Goal: Check status: Check status

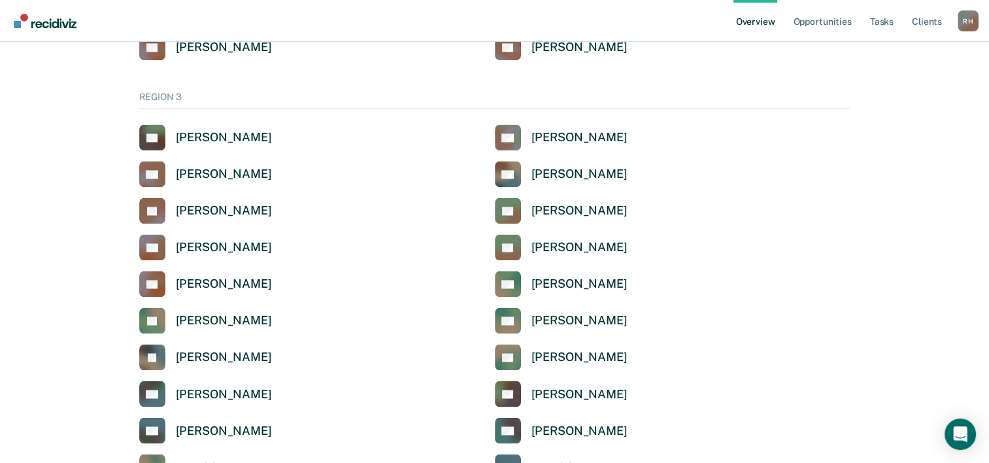
scroll to position [2027, 0]
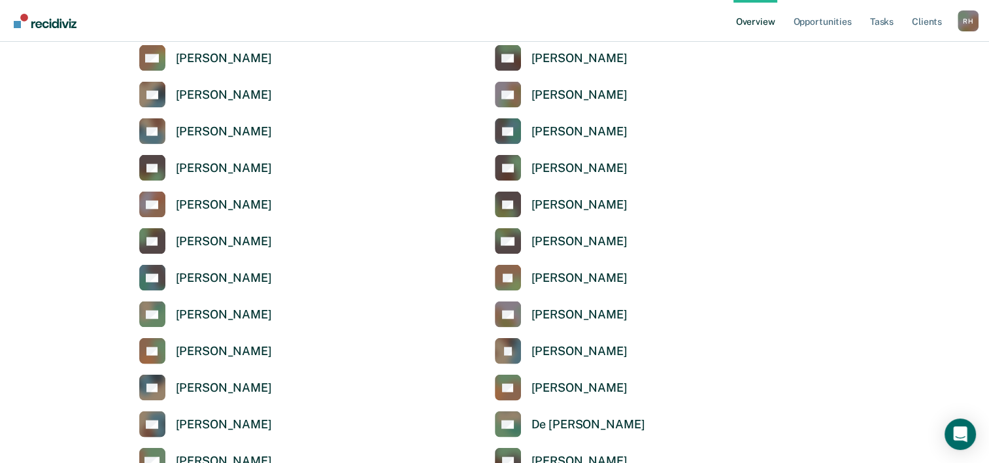
scroll to position [2747, 0]
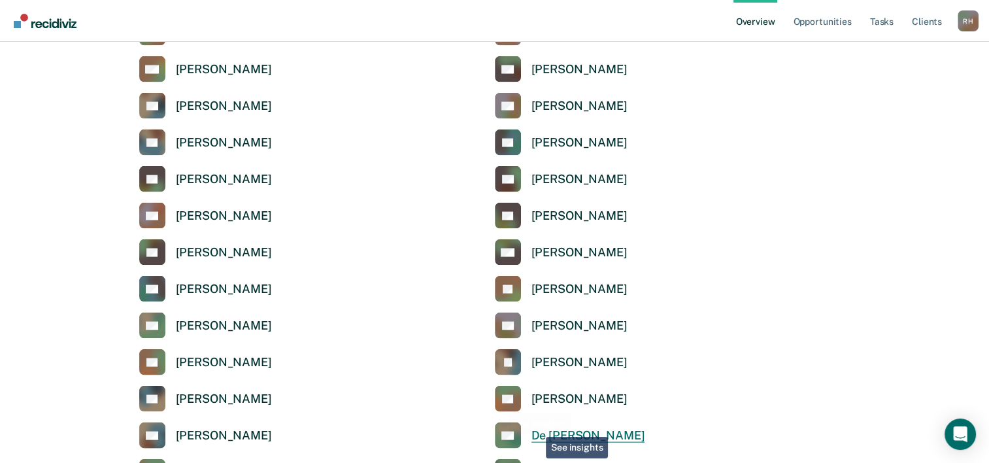
click at [539, 427] on link "DV De Tingle Vonne" at bounding box center [570, 435] width 150 height 26
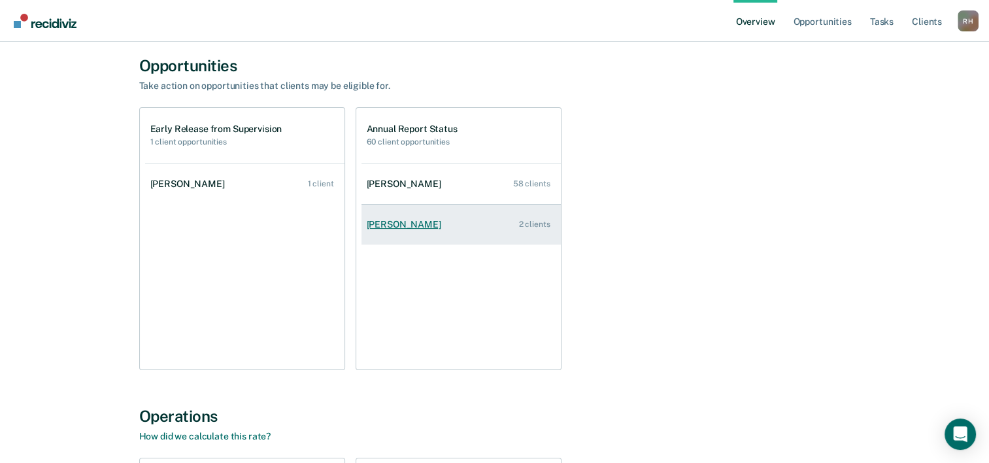
scroll to position [131, 0]
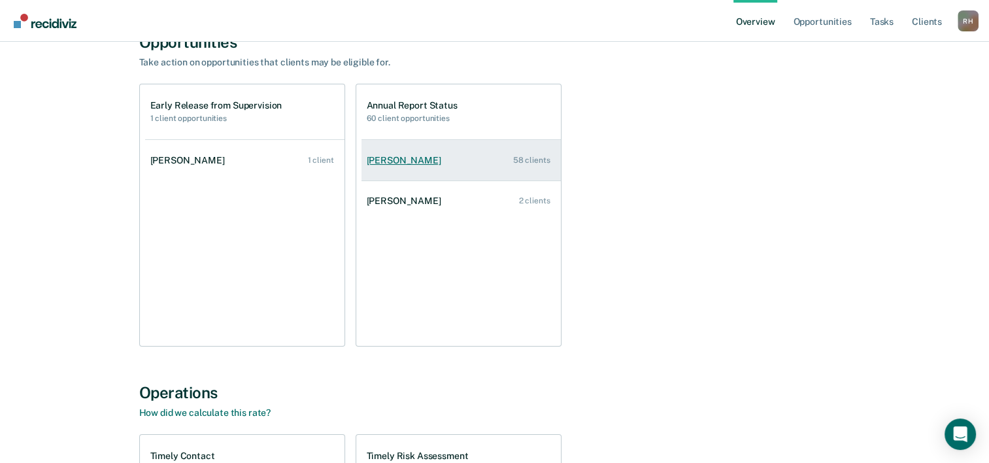
click at [426, 169] on link "Annett Williams 58 clients" at bounding box center [461, 160] width 199 height 37
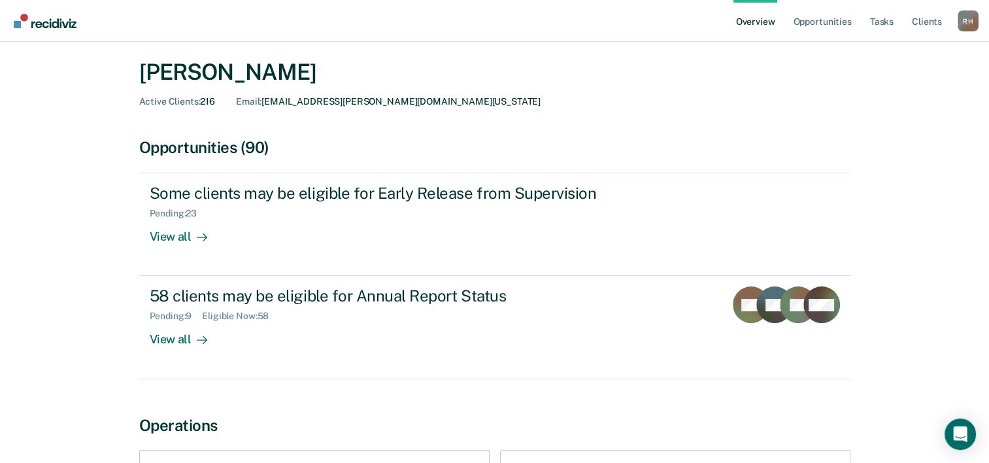
scroll to position [65, 0]
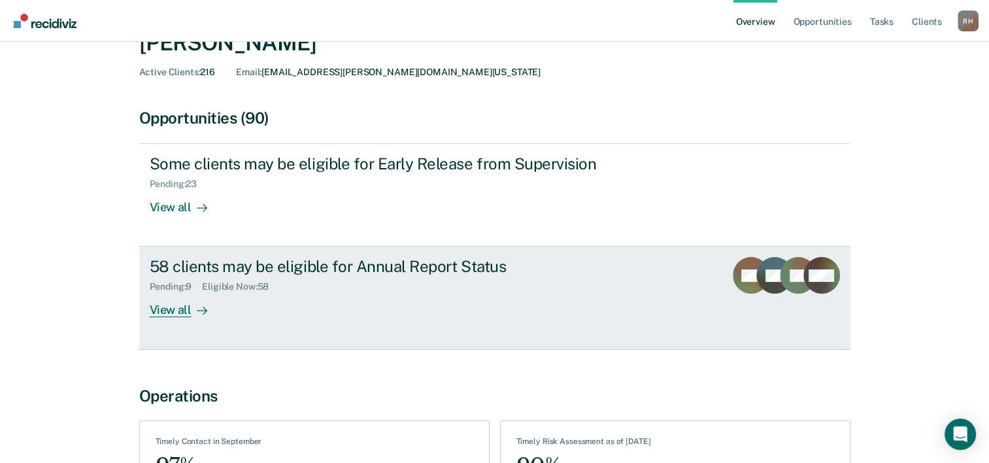
click at [158, 300] on div "View all" at bounding box center [186, 305] width 73 height 26
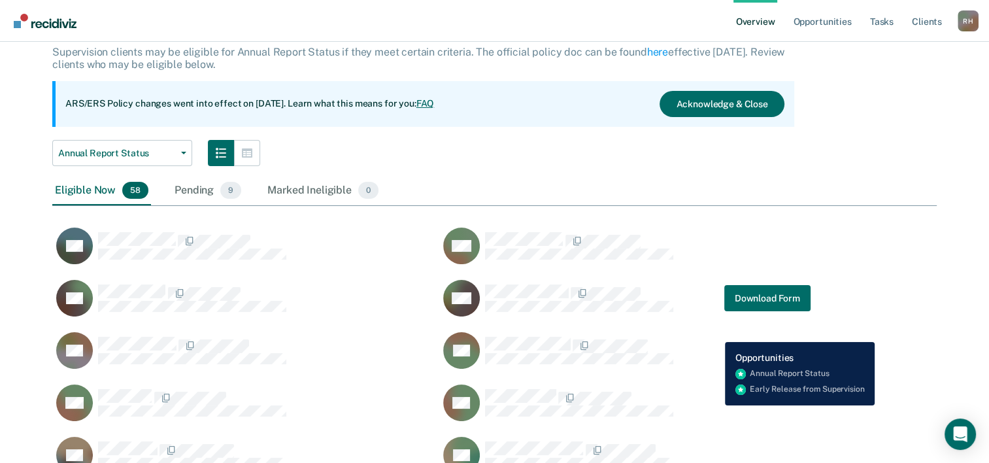
scroll to position [95, 0]
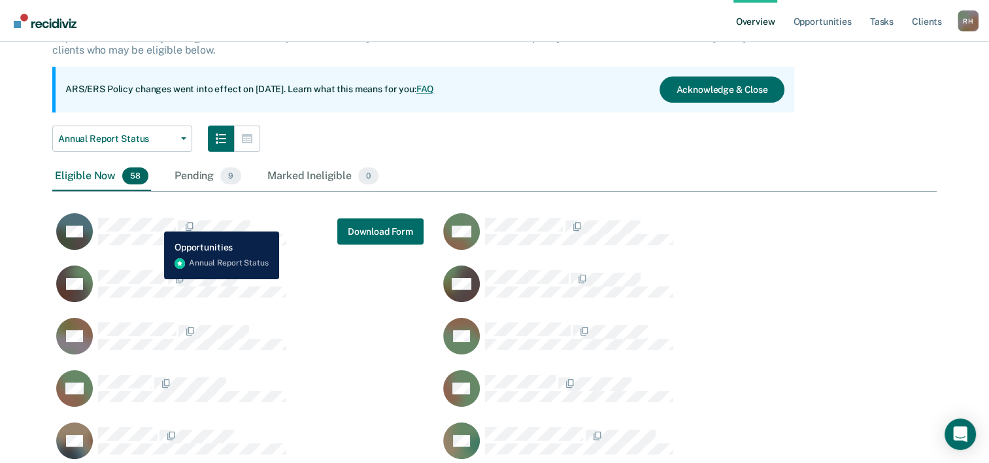
drag, startPoint x: 123, startPoint y: 216, endPoint x: 813, endPoint y: 292, distance: 694.6
click at [813, 292] on div "RW" at bounding box center [632, 291] width 387 height 52
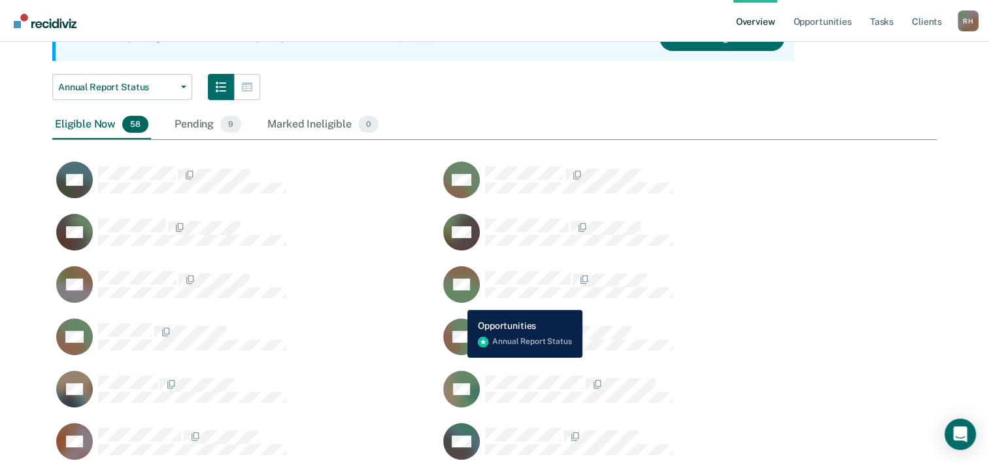
scroll to position [0, 0]
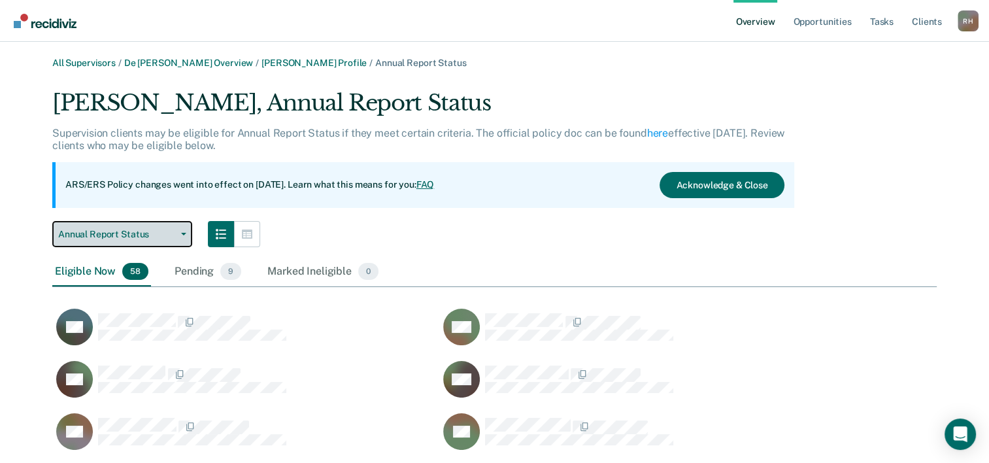
click at [131, 235] on span "Annual Report Status" at bounding box center [117, 234] width 118 height 11
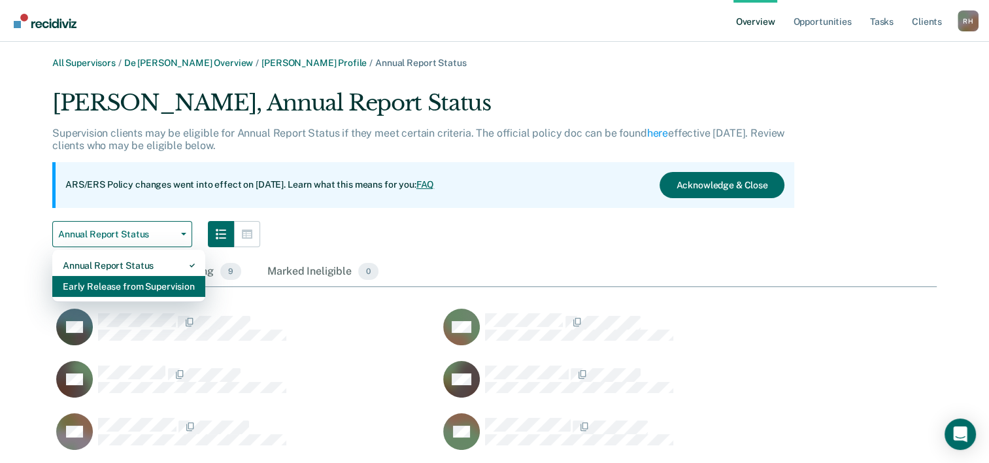
click at [94, 282] on div "Early Release from Supervision" at bounding box center [129, 286] width 132 height 21
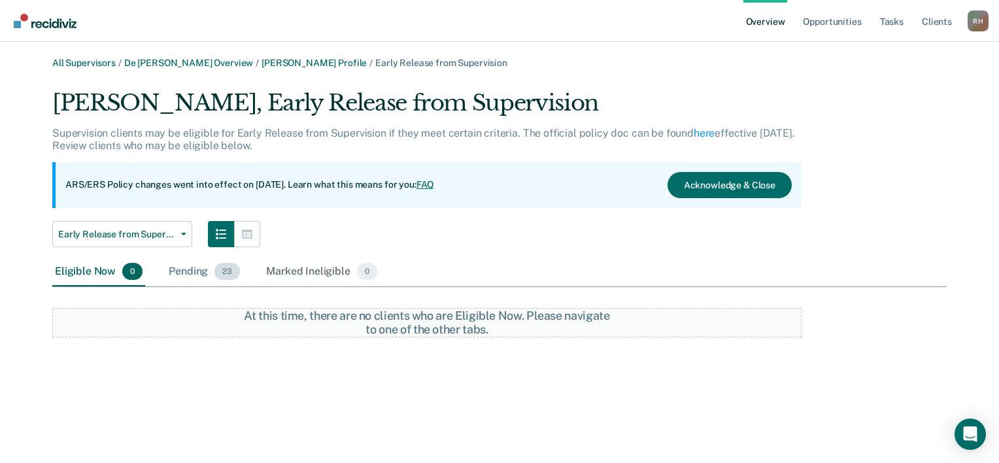
click at [184, 272] on div "Pending 23" at bounding box center [204, 272] width 77 height 29
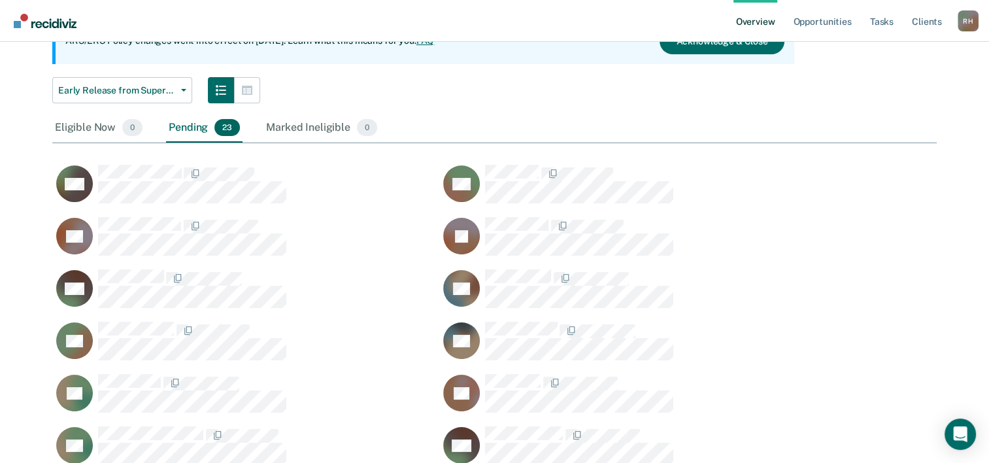
scroll to position [122, 0]
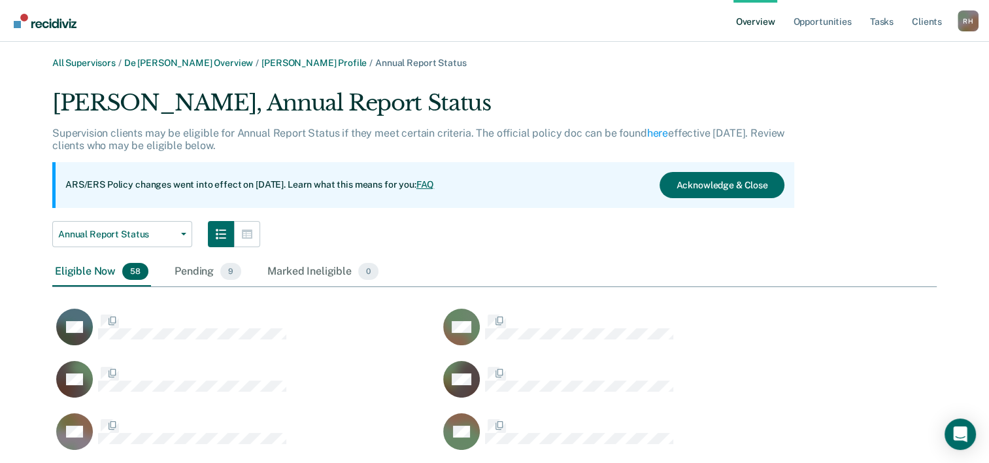
scroll to position [1724, 874]
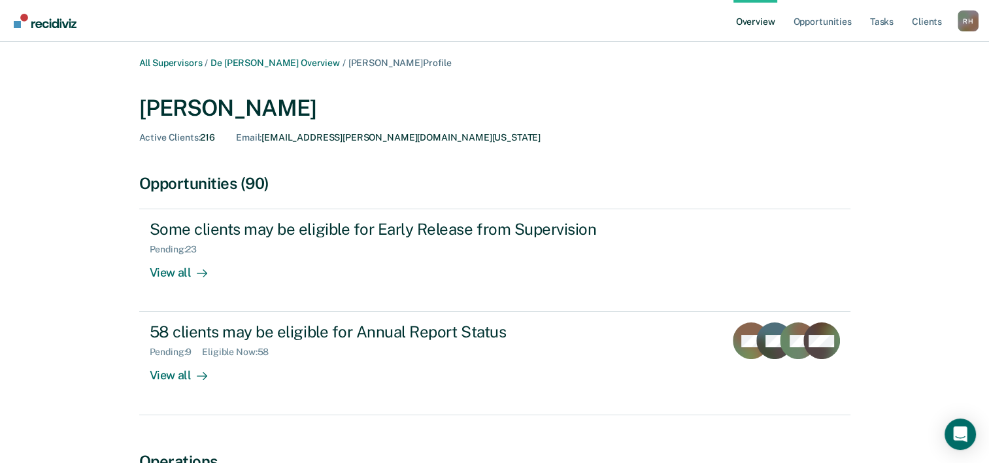
scroll to position [131, 0]
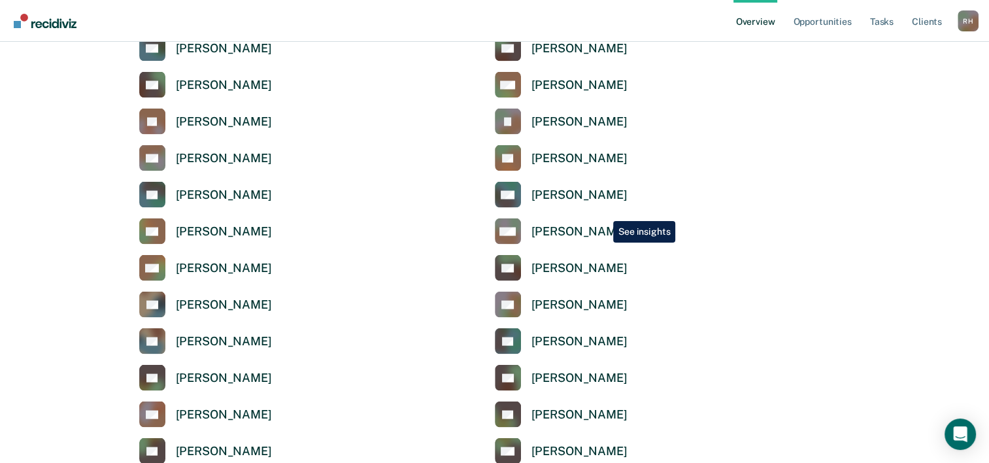
scroll to position [2616, 0]
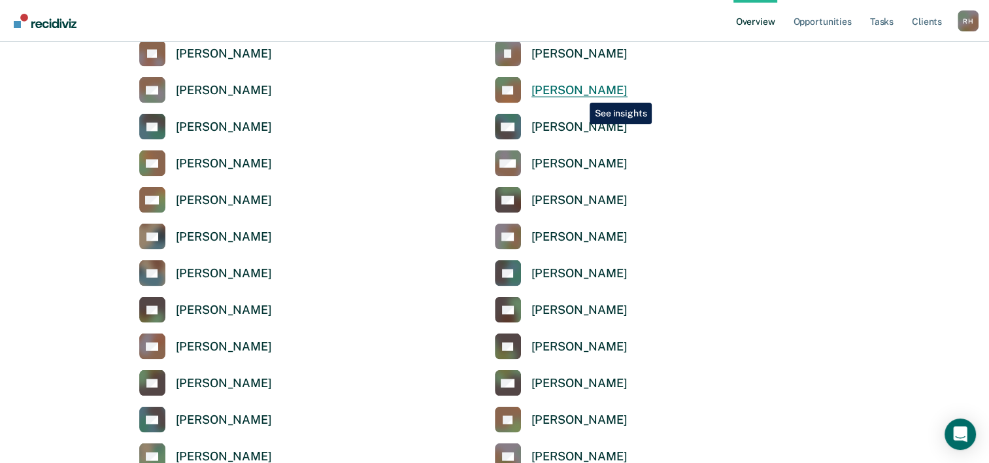
click at [580, 93] on div "[PERSON_NAME]" at bounding box center [580, 90] width 96 height 15
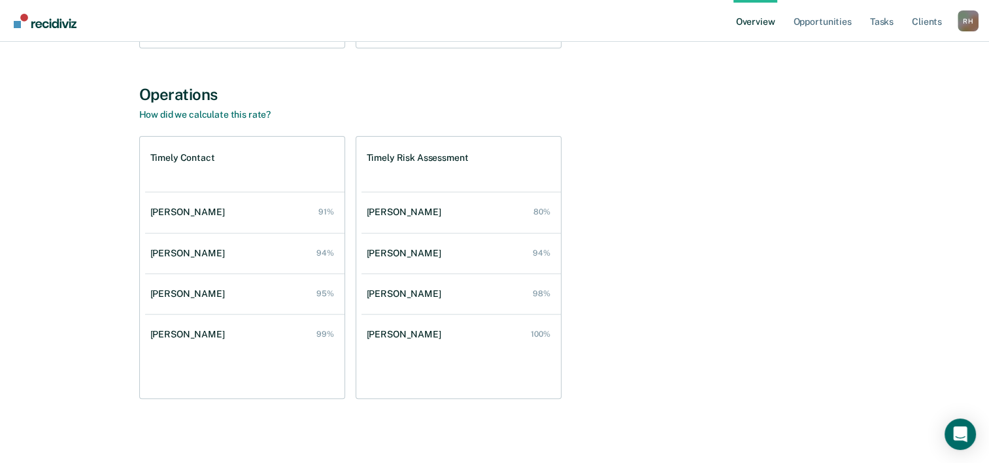
scroll to position [432, 0]
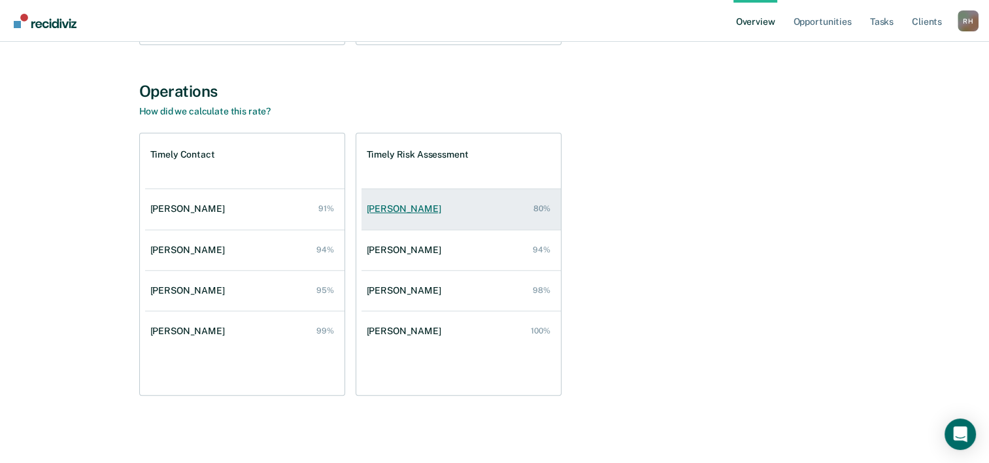
click at [405, 213] on div "Ursula Williams" at bounding box center [407, 208] width 80 height 11
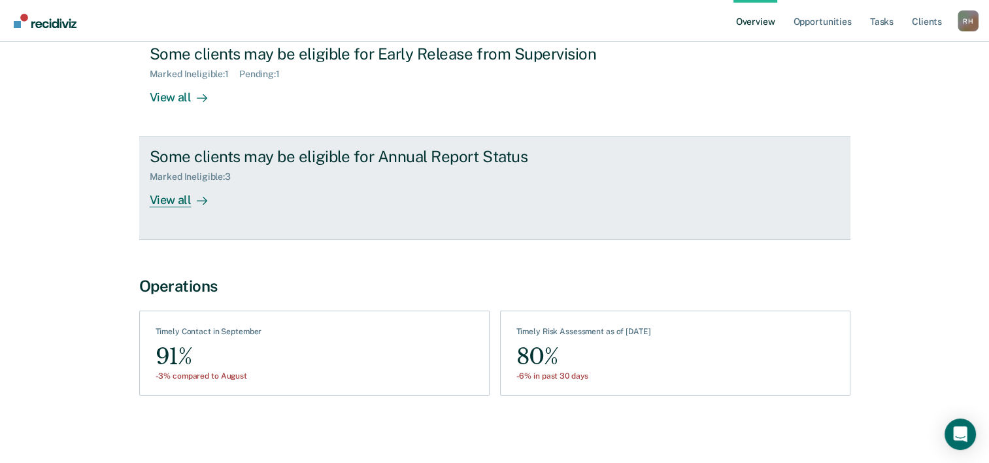
scroll to position [44, 0]
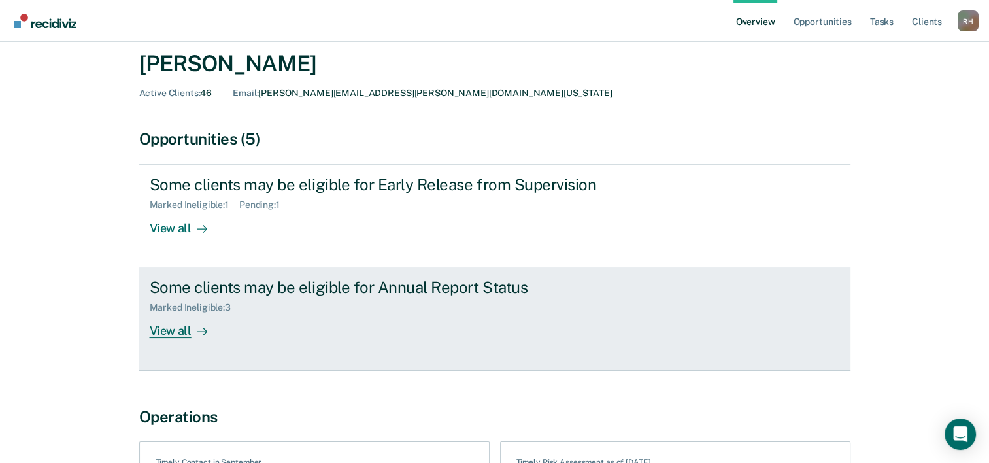
click at [175, 315] on div "View all" at bounding box center [186, 326] width 73 height 26
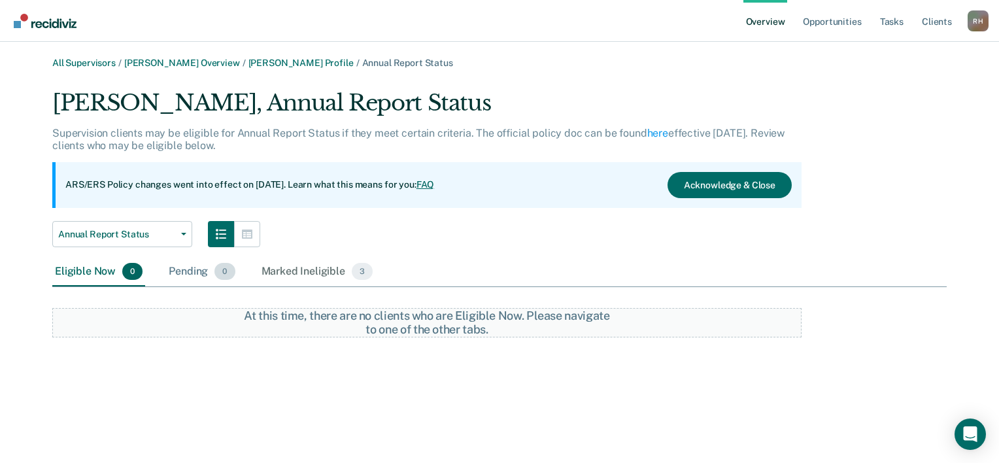
click at [180, 273] on div "Pending 0" at bounding box center [201, 272] width 71 height 29
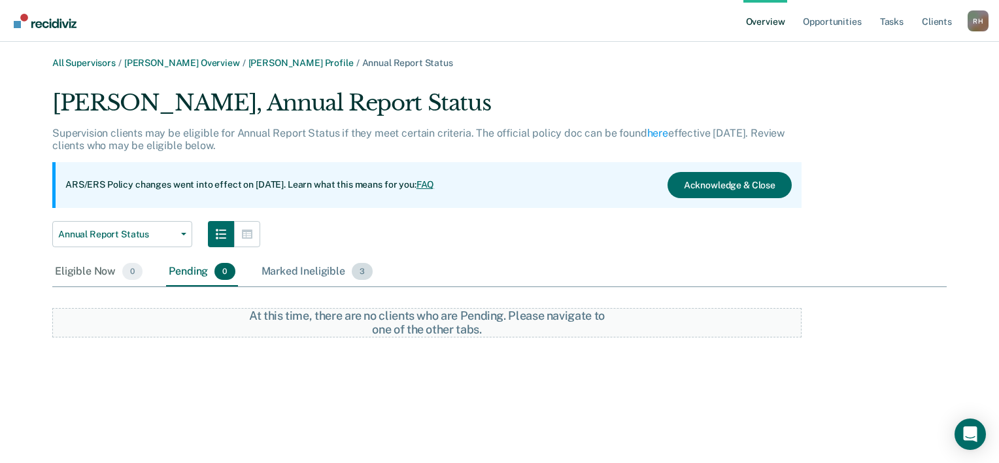
click at [296, 273] on div "Marked Ineligible 3" at bounding box center [317, 272] width 117 height 29
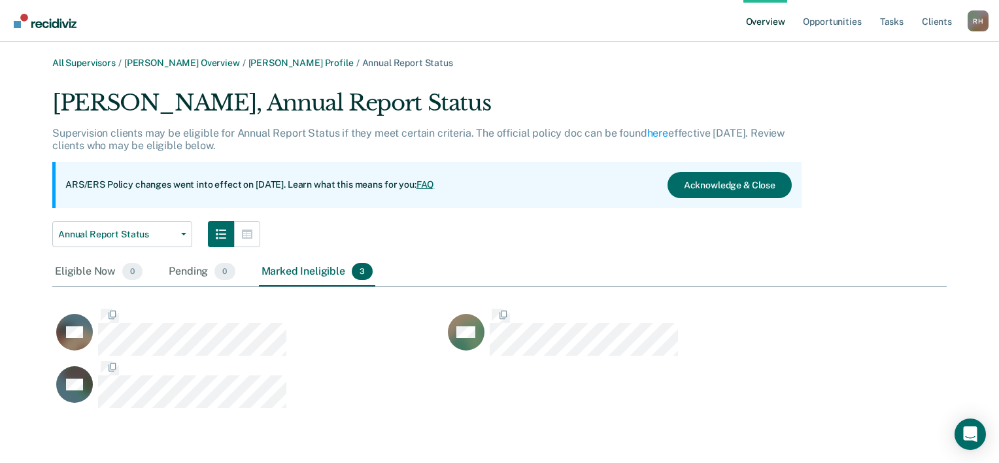
scroll to position [312, 884]
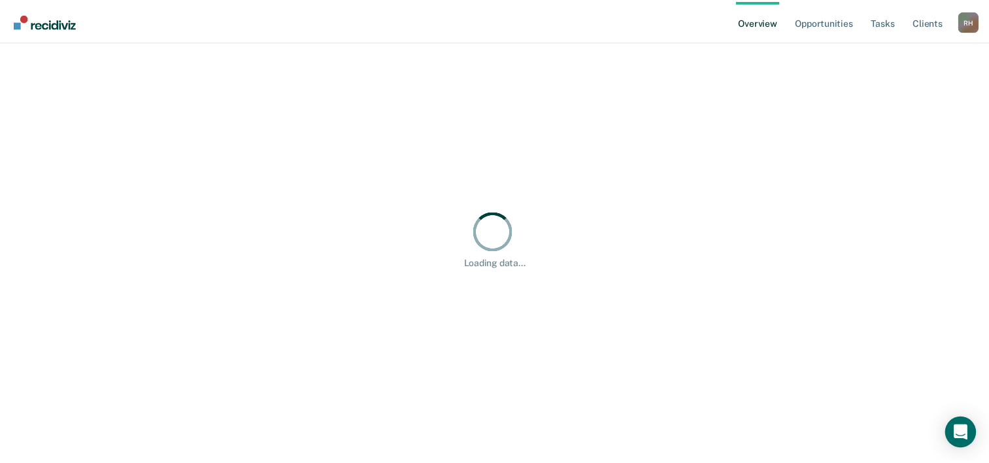
scroll to position [432, 0]
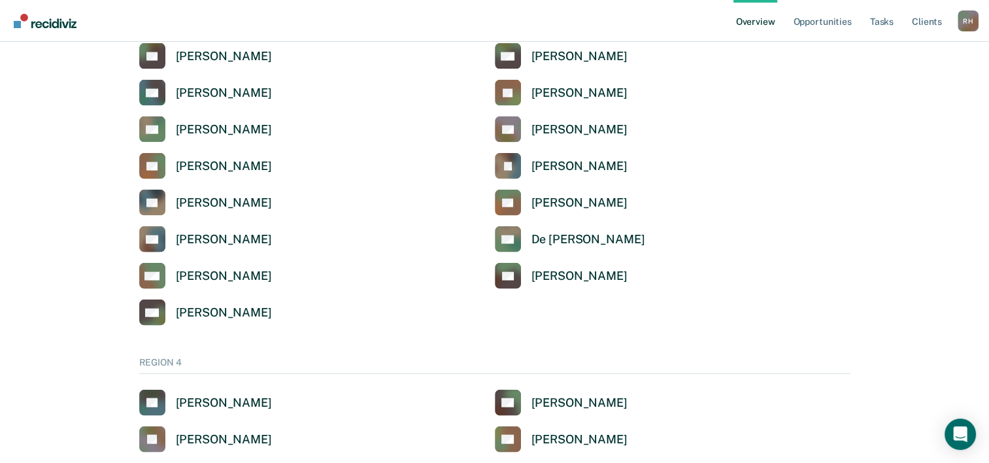
scroll to position [2877, 0]
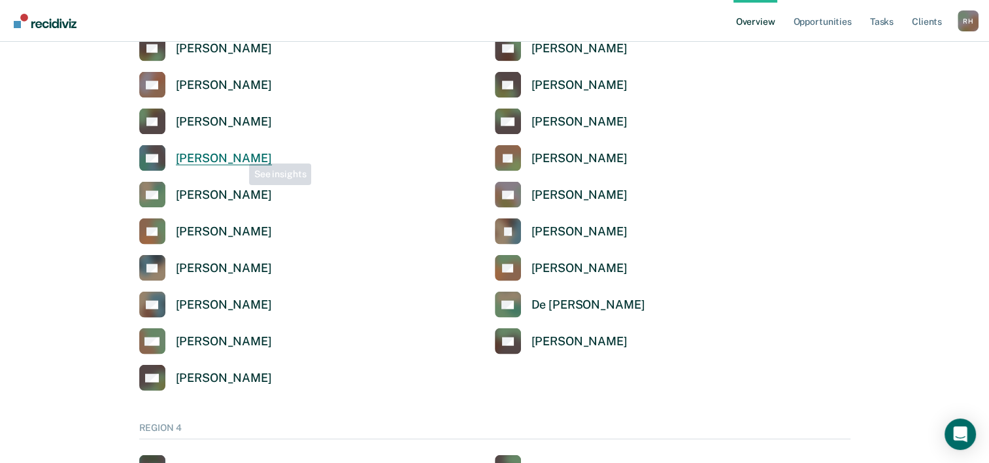
click at [216, 154] on div "[PERSON_NAME]" at bounding box center [224, 158] width 96 height 15
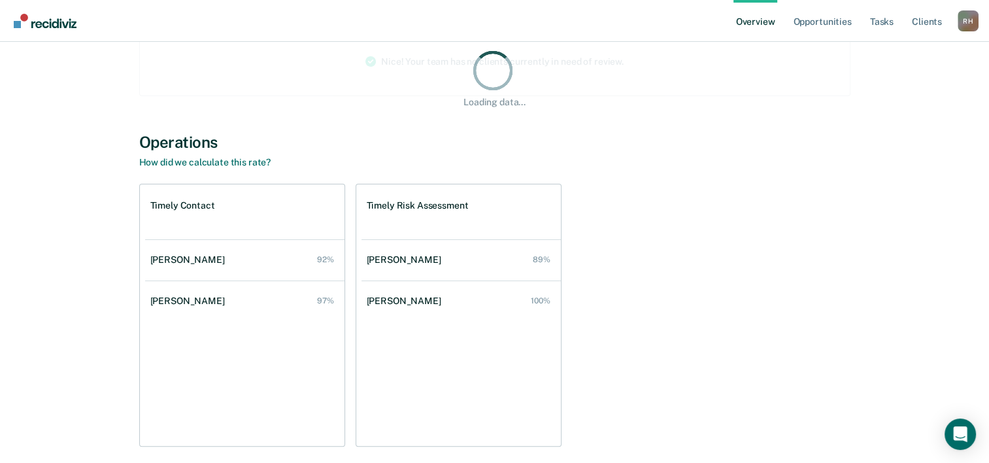
scroll to position [196, 0]
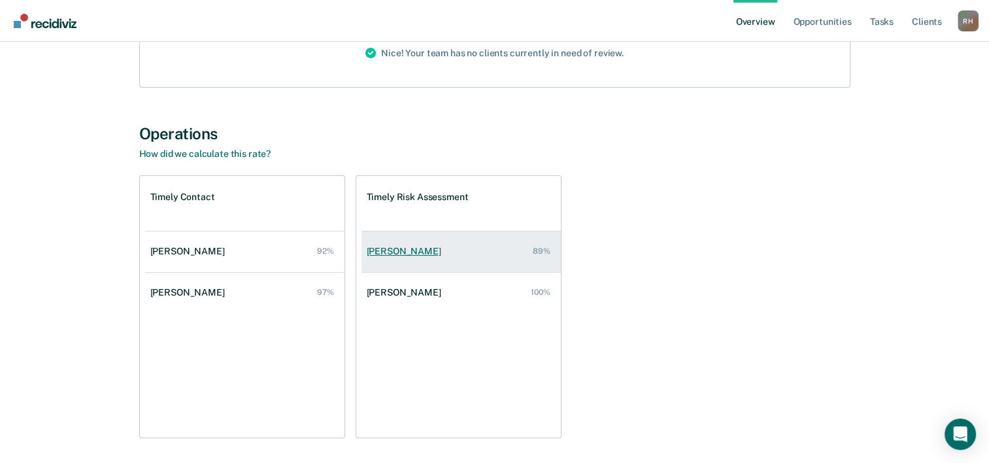
click at [424, 252] on div "Kimberli Campbell" at bounding box center [407, 251] width 80 height 11
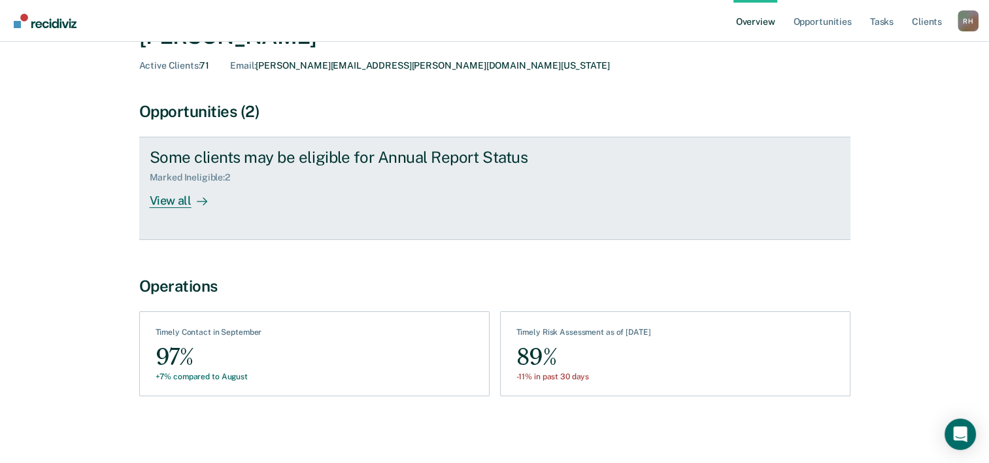
scroll to position [73, 0]
click at [180, 178] on div "Marked Ineligible : 2" at bounding box center [195, 176] width 91 height 11
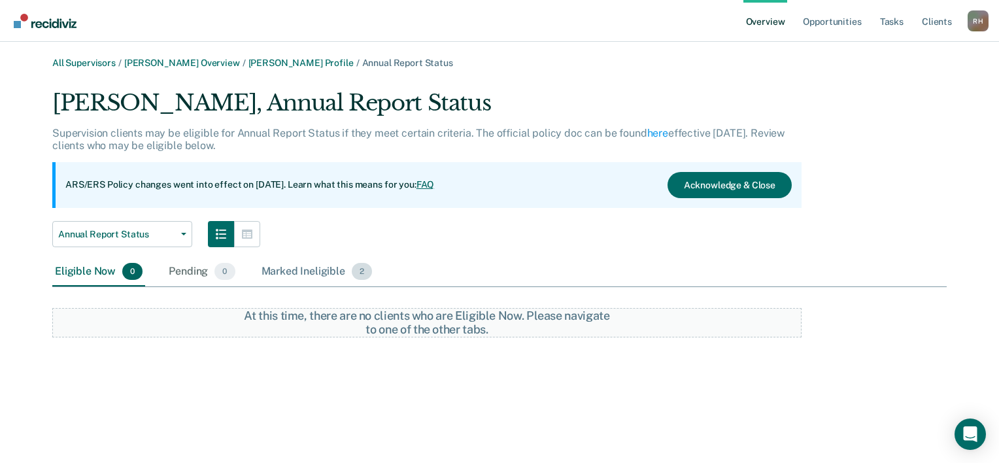
click at [313, 278] on div "Marked Ineligible 2" at bounding box center [317, 272] width 116 height 29
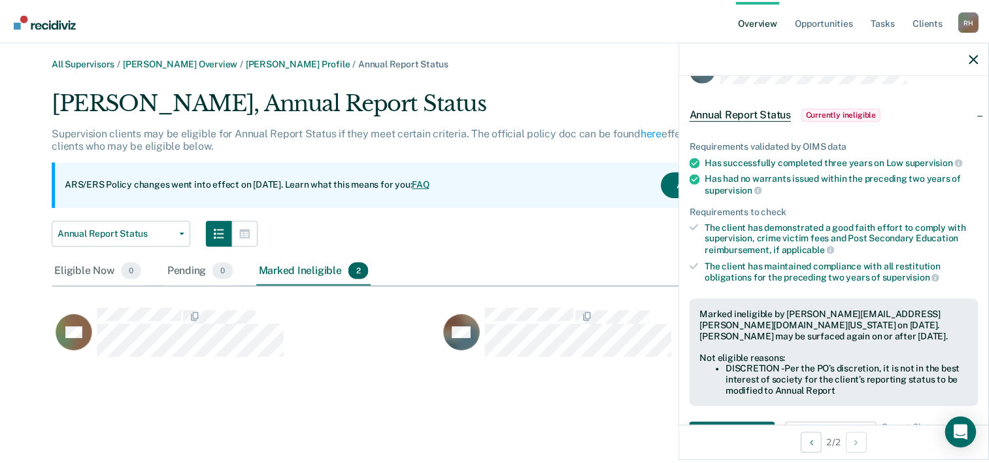
scroll to position [32, 0]
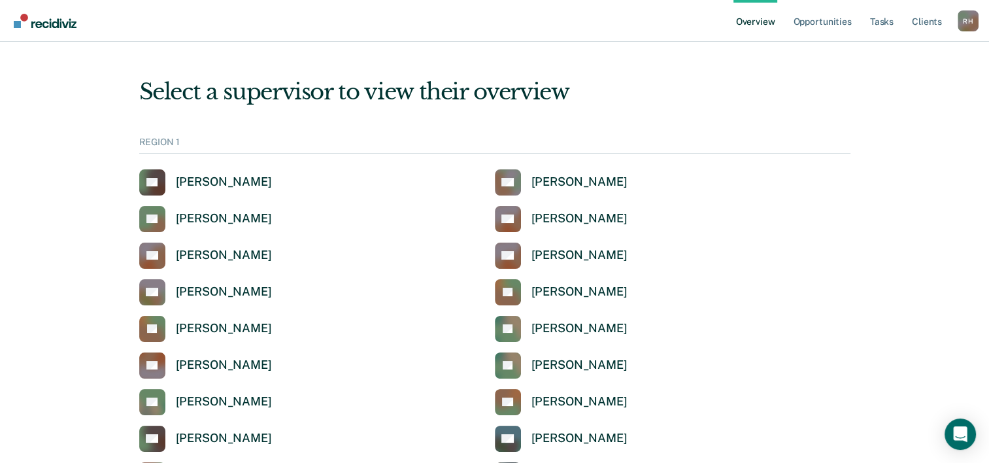
scroll to position [2877, 0]
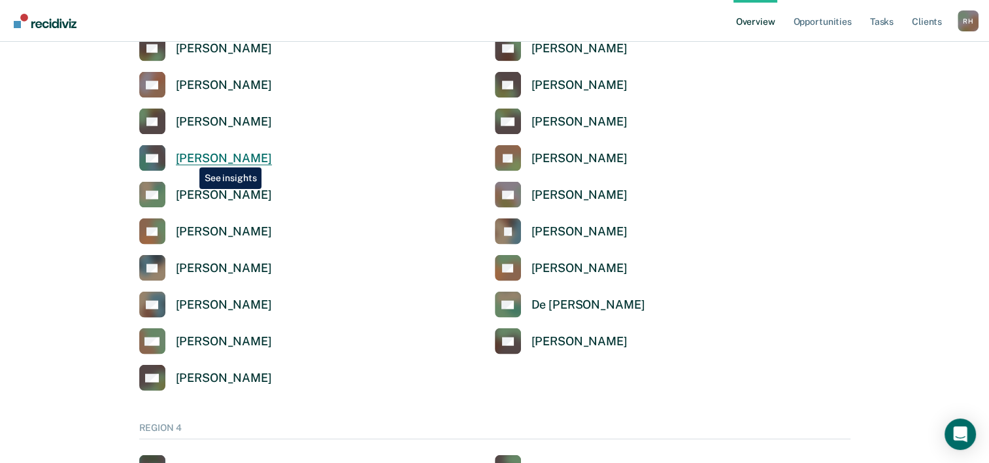
click at [190, 158] on div "[PERSON_NAME]" at bounding box center [224, 158] width 96 height 15
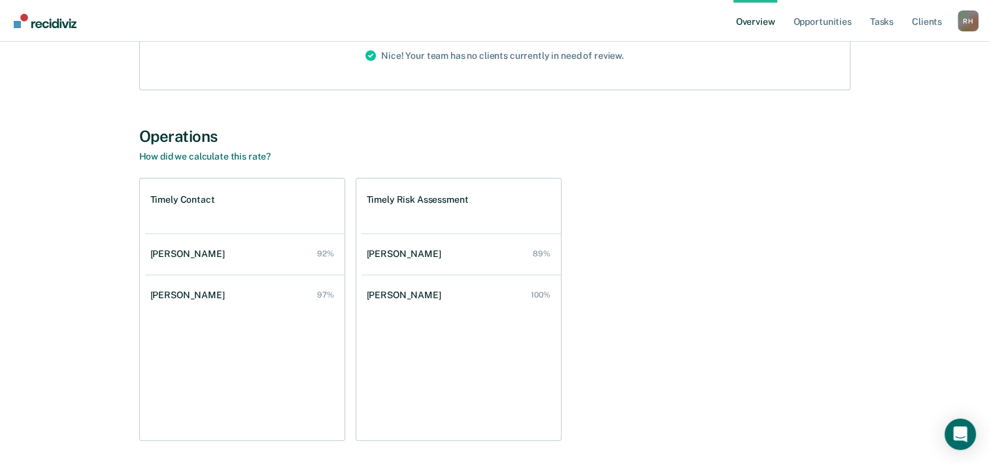
scroll to position [196, 0]
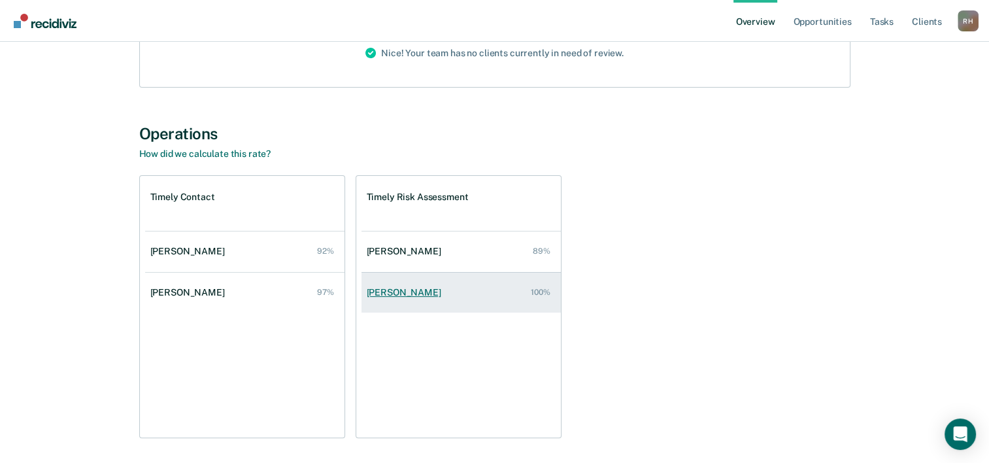
click at [396, 287] on div "Kember Comena" at bounding box center [407, 292] width 80 height 11
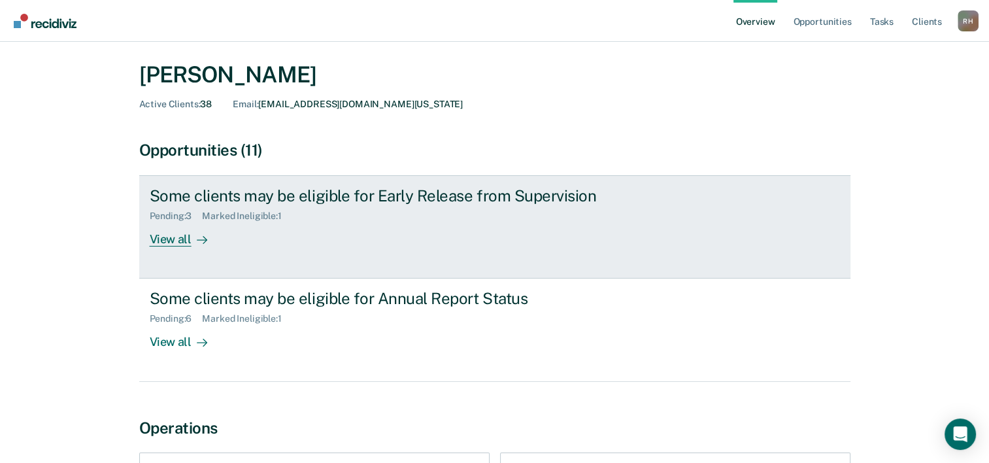
scroll to position [65, 0]
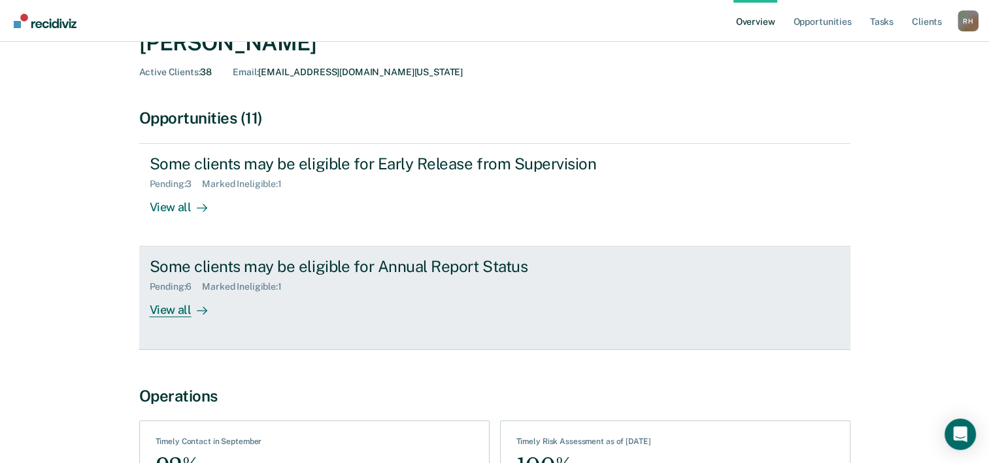
click at [282, 261] on div "Some clients may be eligible for Annual Report Status" at bounding box center [379, 266] width 459 height 19
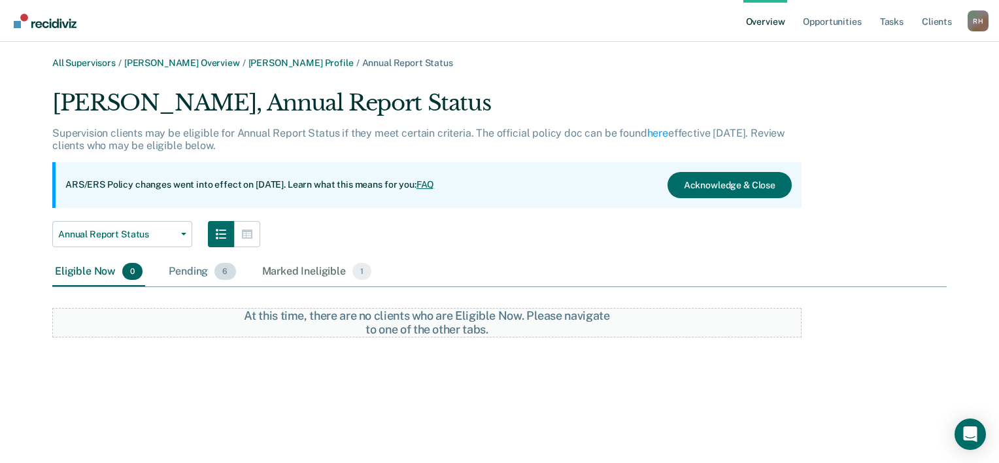
click at [173, 273] on div "Pending 6" at bounding box center [202, 272] width 72 height 29
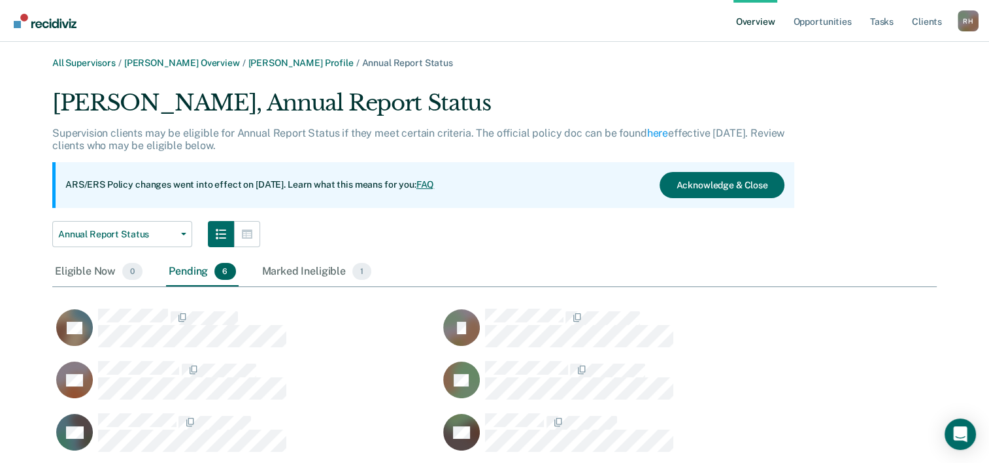
scroll to position [43, 0]
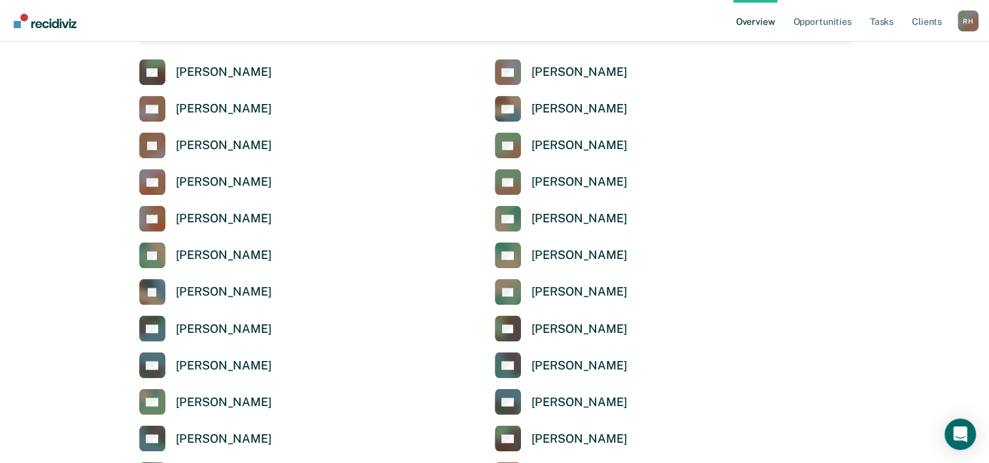
scroll to position [2093, 0]
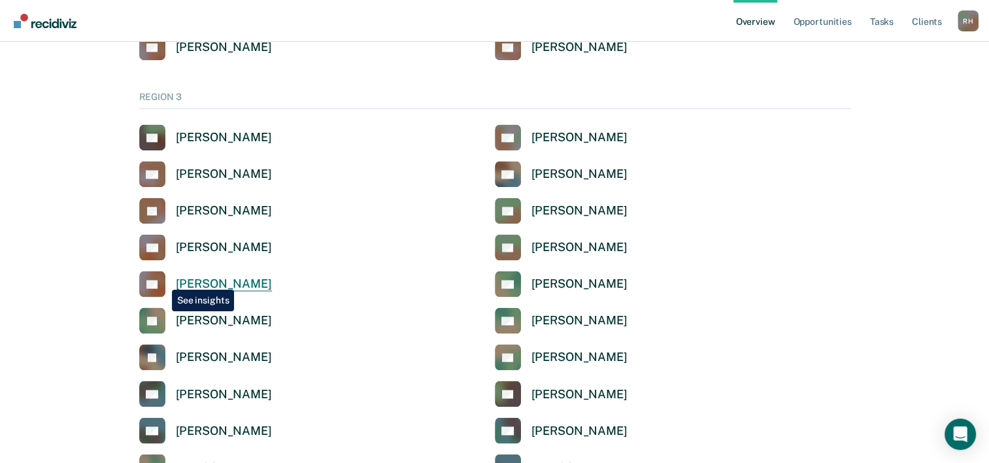
click at [162, 280] on rect at bounding box center [152, 284] width 26 height 26
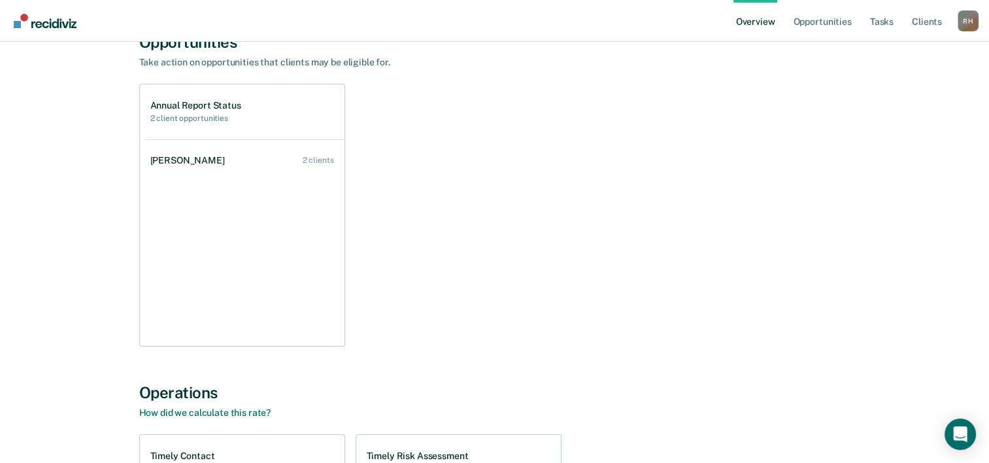
scroll to position [65, 0]
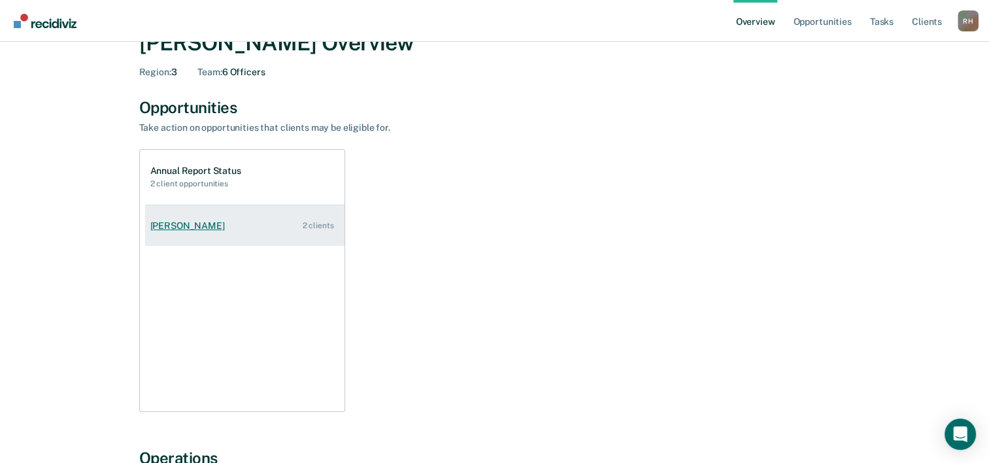
click at [169, 220] on div "Thaddeus Briscoe" at bounding box center [190, 225] width 80 height 11
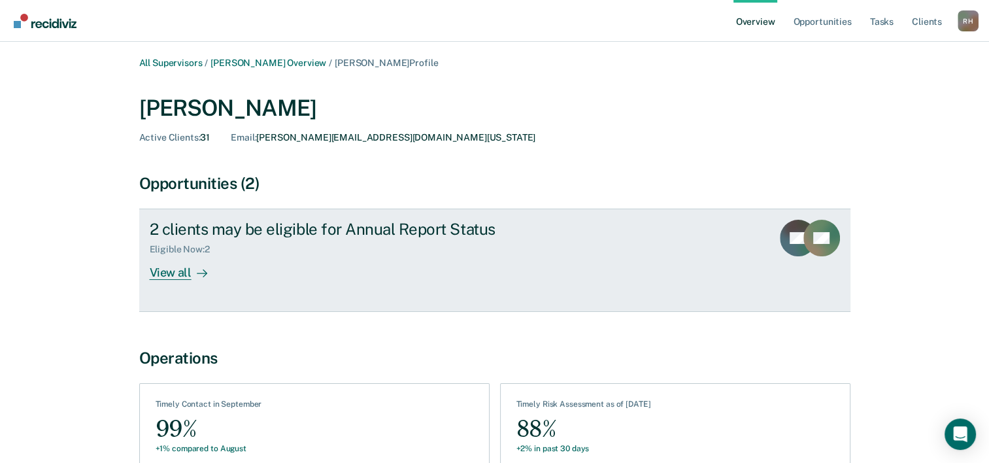
scroll to position [65, 0]
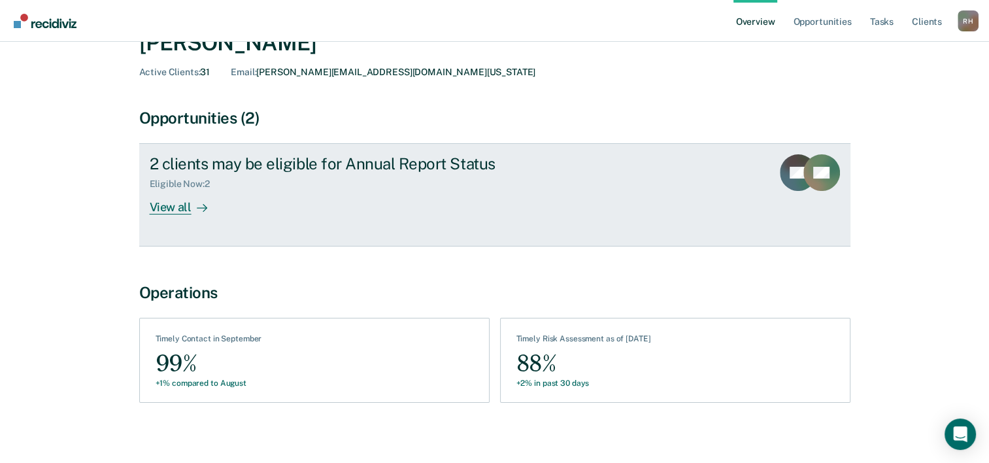
click at [170, 190] on div "View all" at bounding box center [186, 203] width 73 height 26
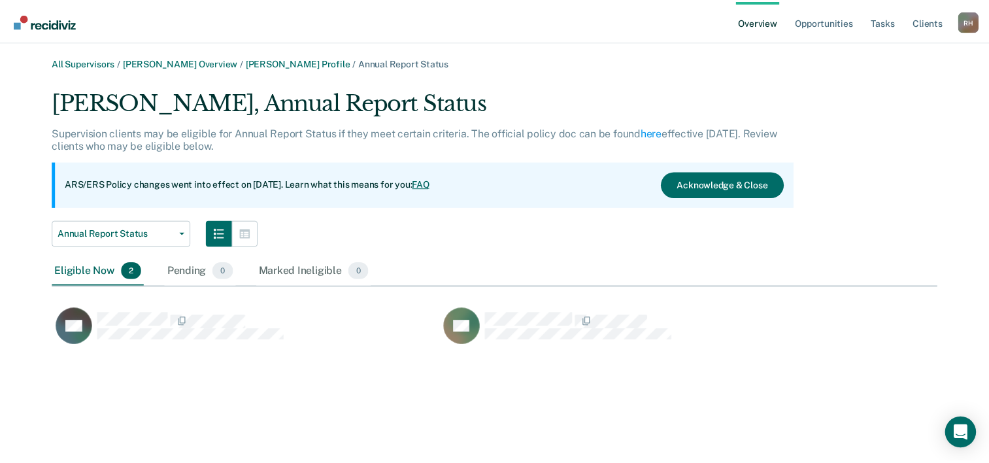
scroll to position [260, 884]
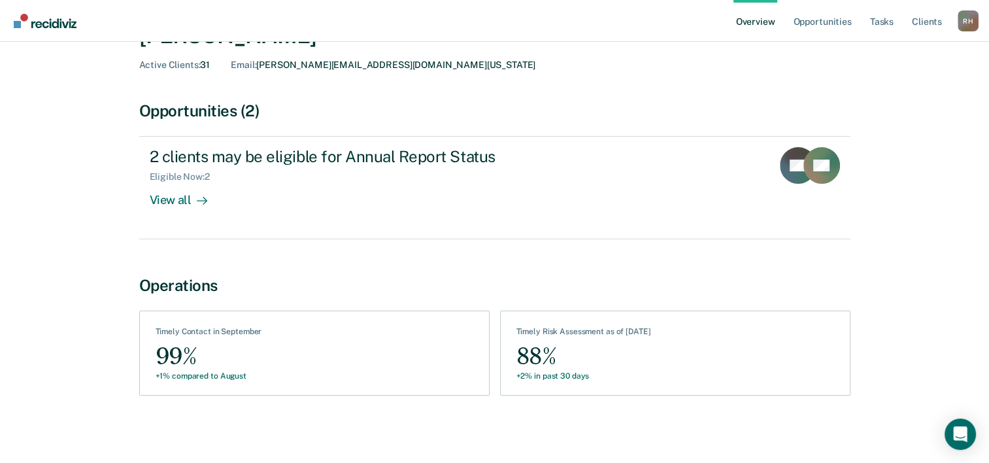
scroll to position [73, 0]
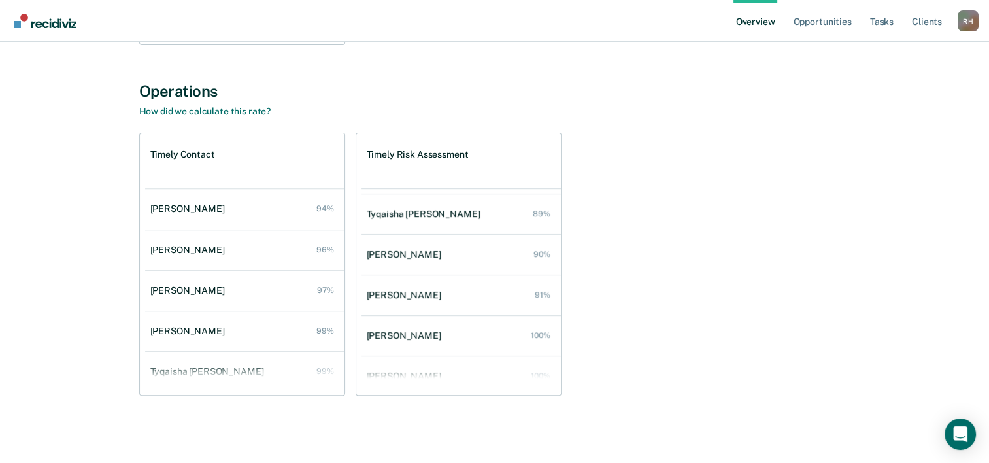
scroll to position [47, 0]
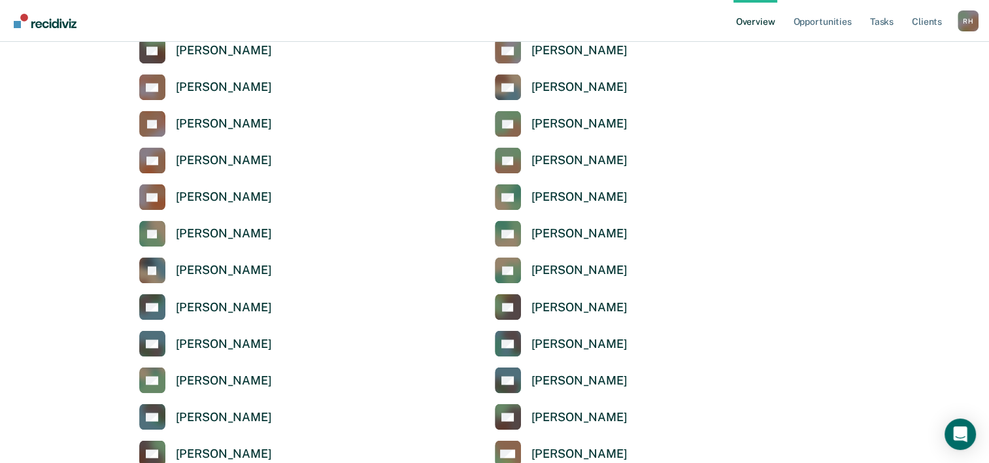
scroll to position [2158, 0]
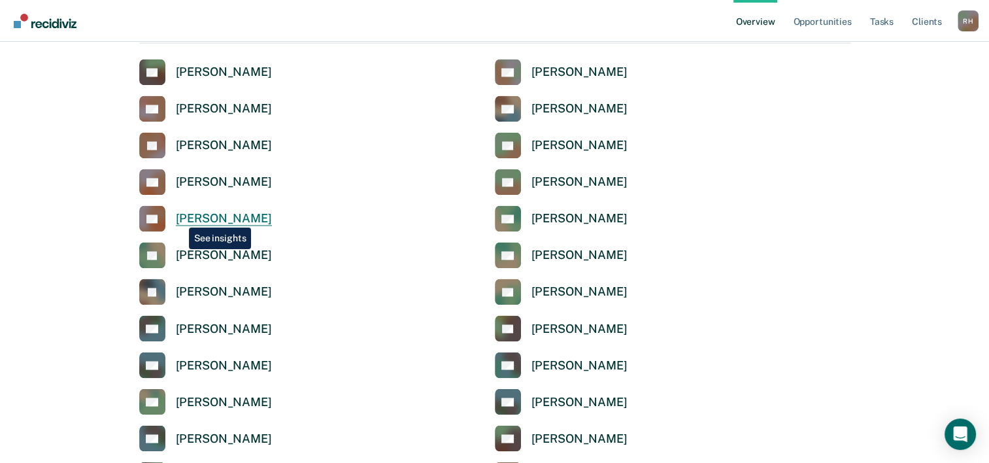
click at [180, 215] on div "[PERSON_NAME]" at bounding box center [224, 218] width 96 height 15
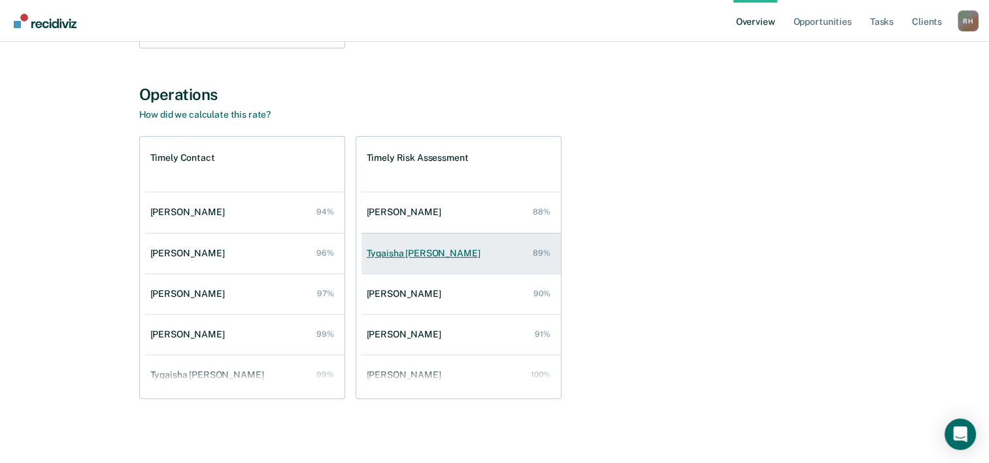
scroll to position [432, 0]
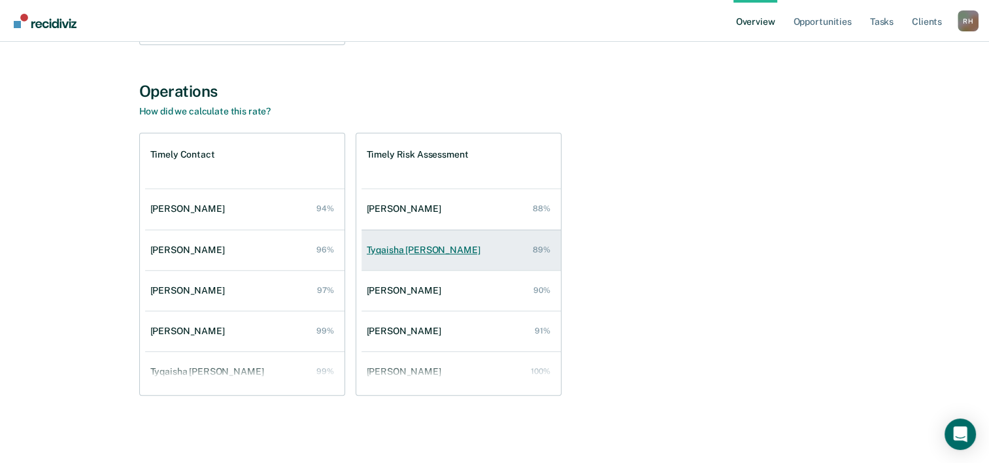
click at [410, 249] on div "Tyqaisha Eatmon" at bounding box center [426, 250] width 119 height 11
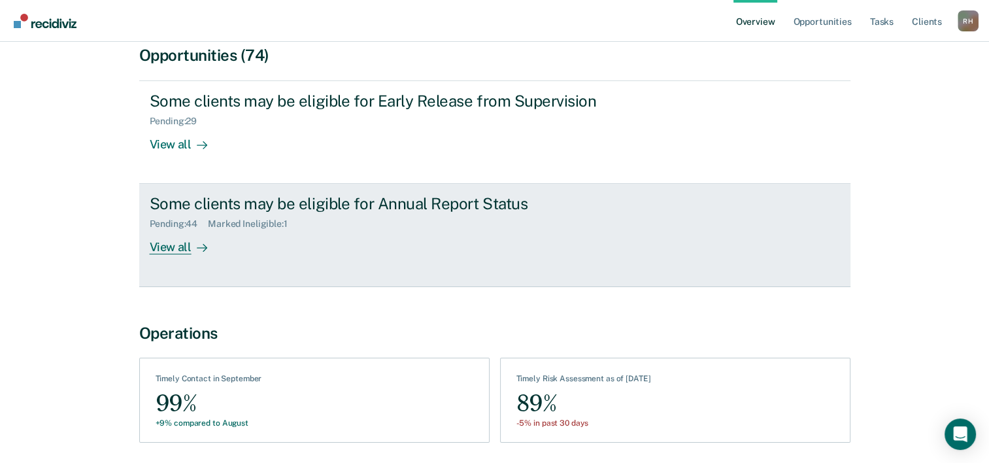
scroll to position [131, 0]
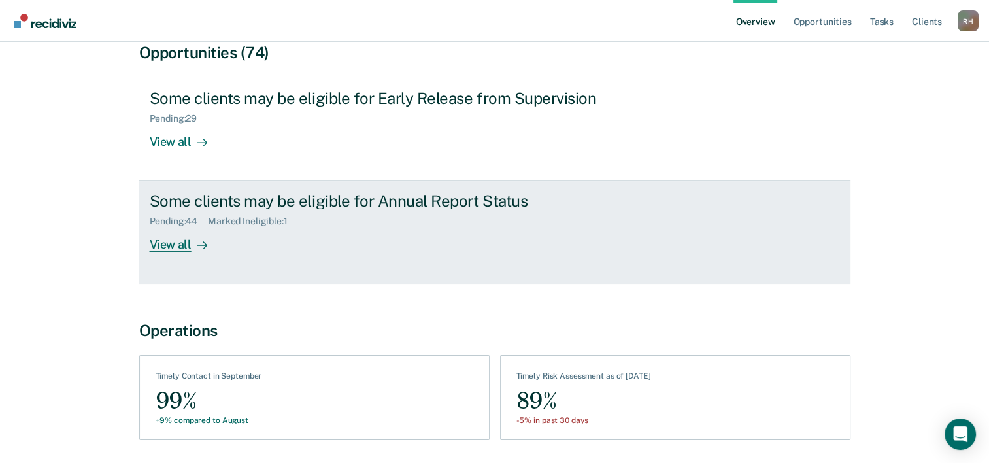
click at [170, 246] on div "View all" at bounding box center [186, 240] width 73 height 26
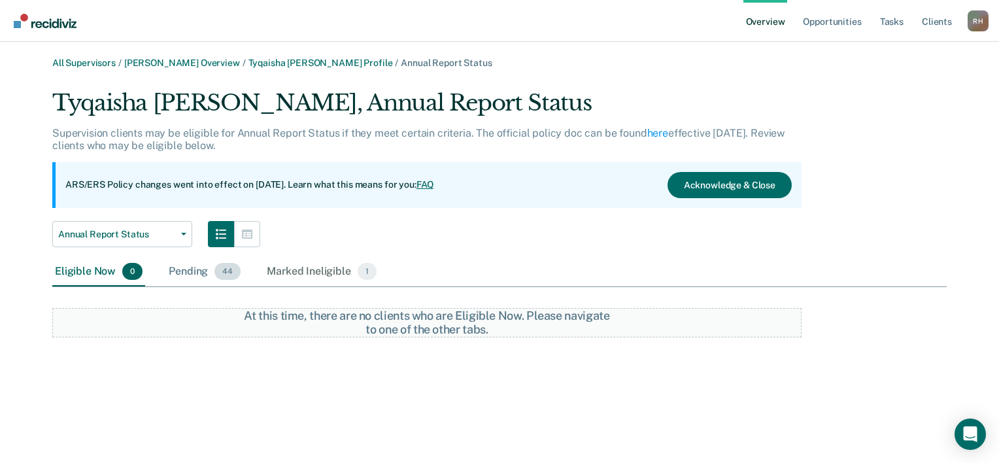
click at [189, 275] on div "Pending 44" at bounding box center [204, 272] width 77 height 29
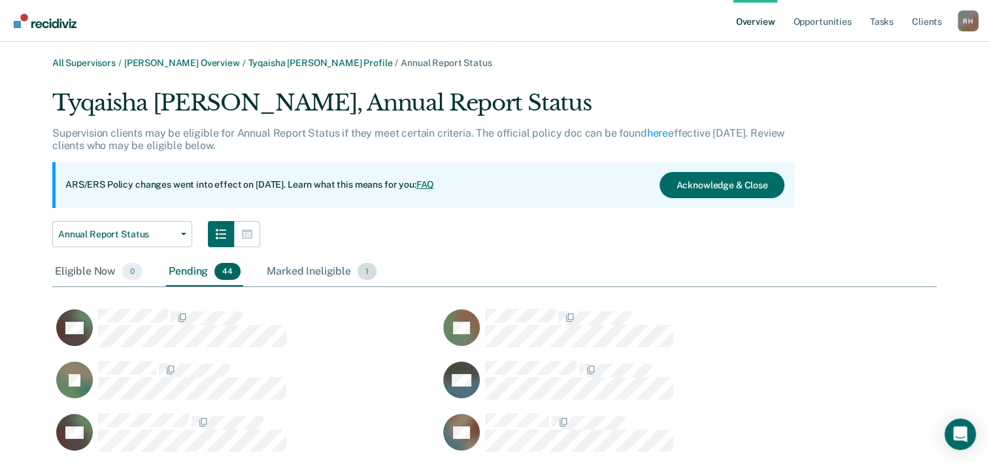
click at [283, 269] on div "Marked Ineligible 1" at bounding box center [321, 272] width 115 height 29
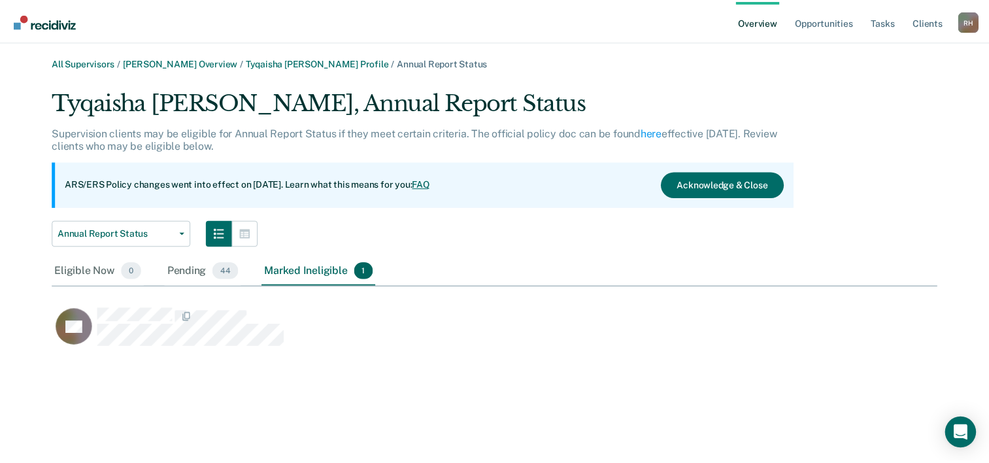
scroll to position [10, 10]
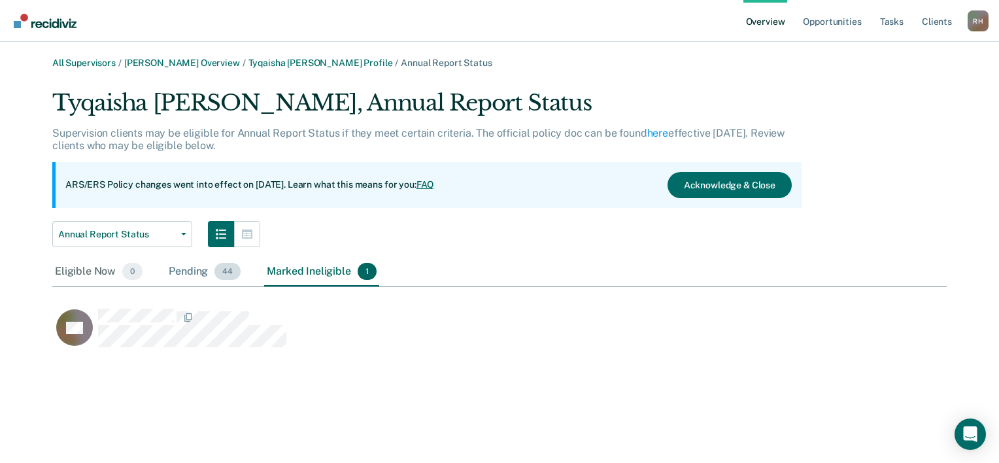
click at [180, 276] on div "Pending 44" at bounding box center [204, 272] width 77 height 29
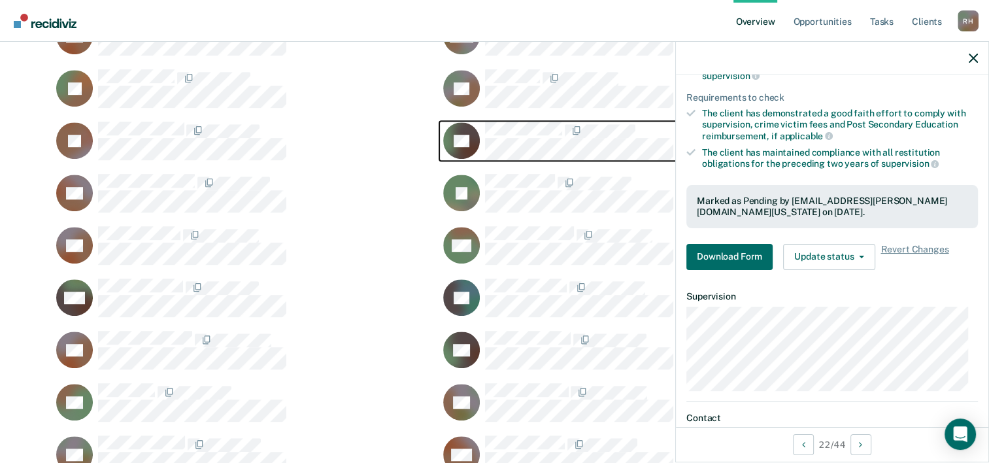
scroll to position [97, 0]
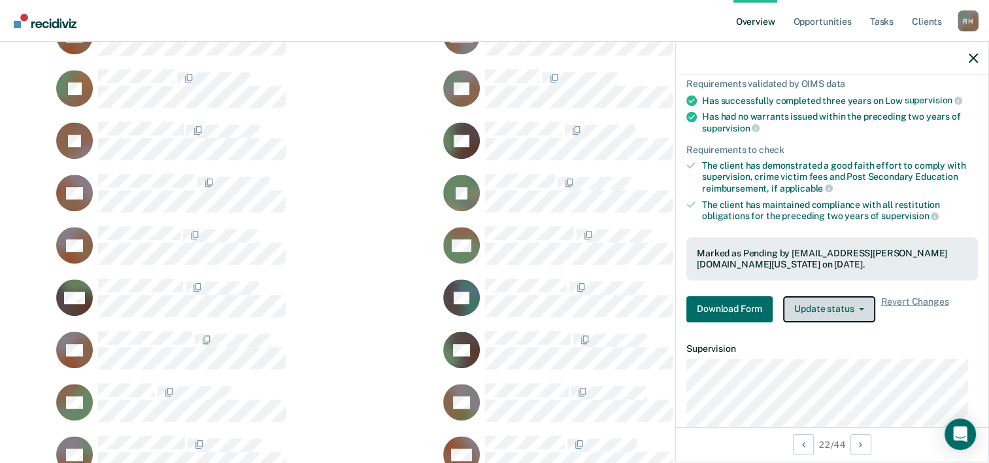
click at [850, 309] on button "Update status" at bounding box center [829, 309] width 92 height 26
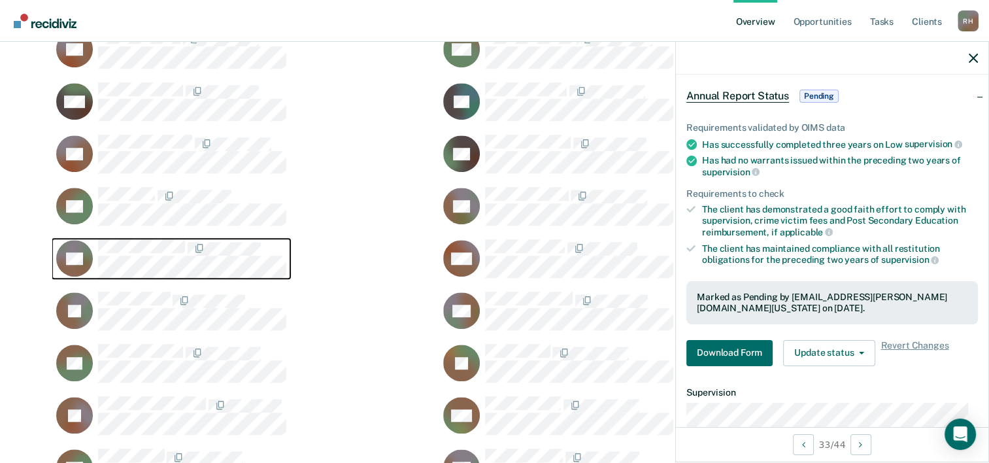
scroll to position [31, 0]
